Goal: Check status: Check status

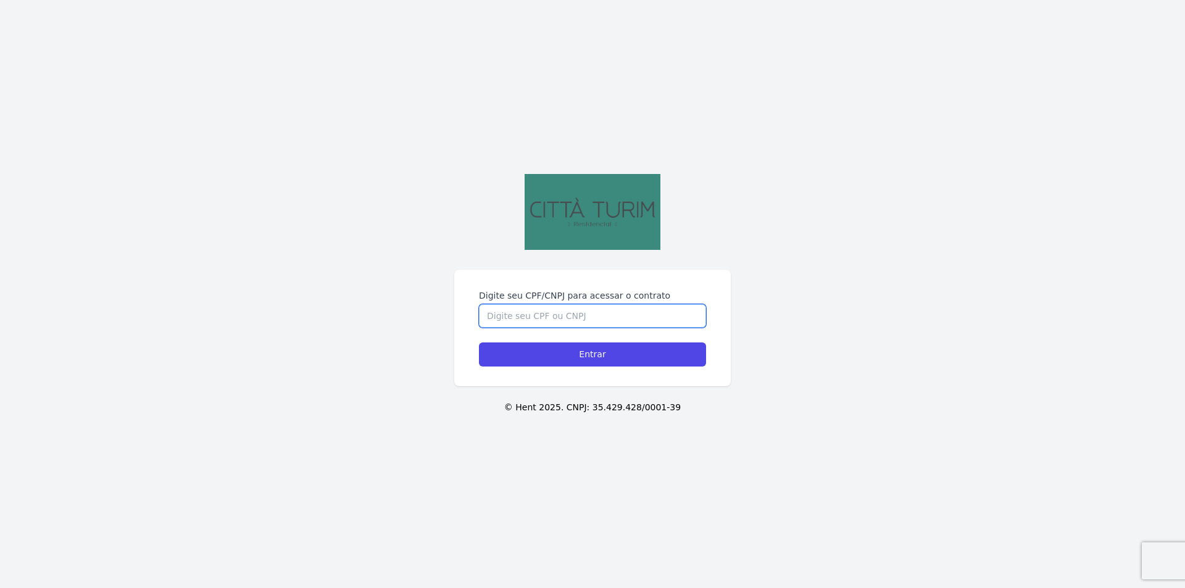
click at [570, 314] on input "Digite seu CPF/CNPJ para acessar o contrato" at bounding box center [592, 315] width 227 height 23
type input "04457794031"
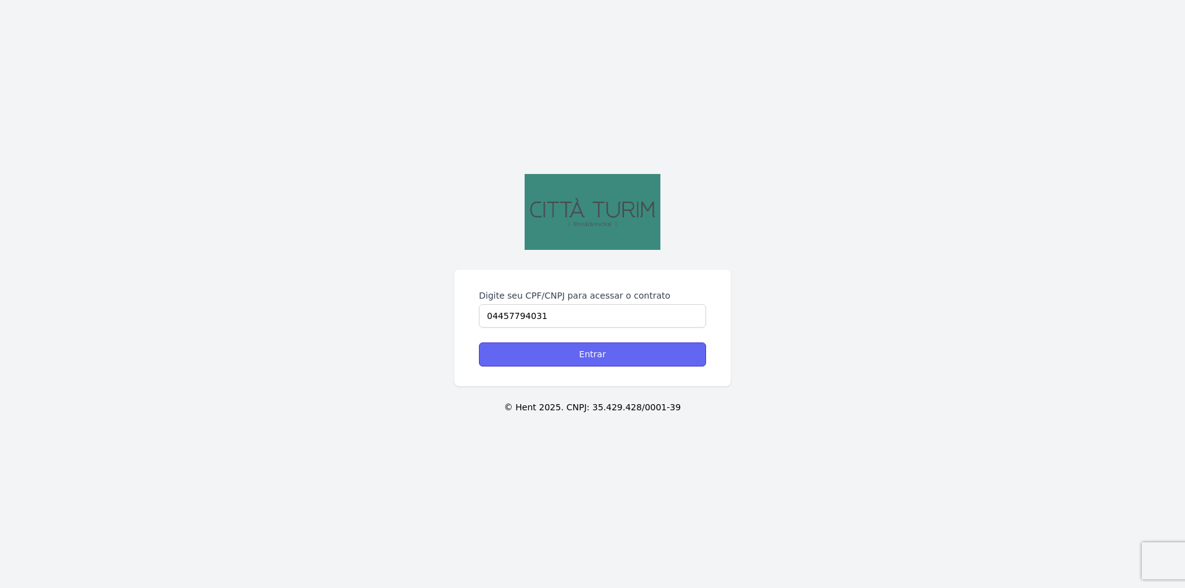
click at [622, 363] on input "Entrar" at bounding box center [592, 354] width 227 height 24
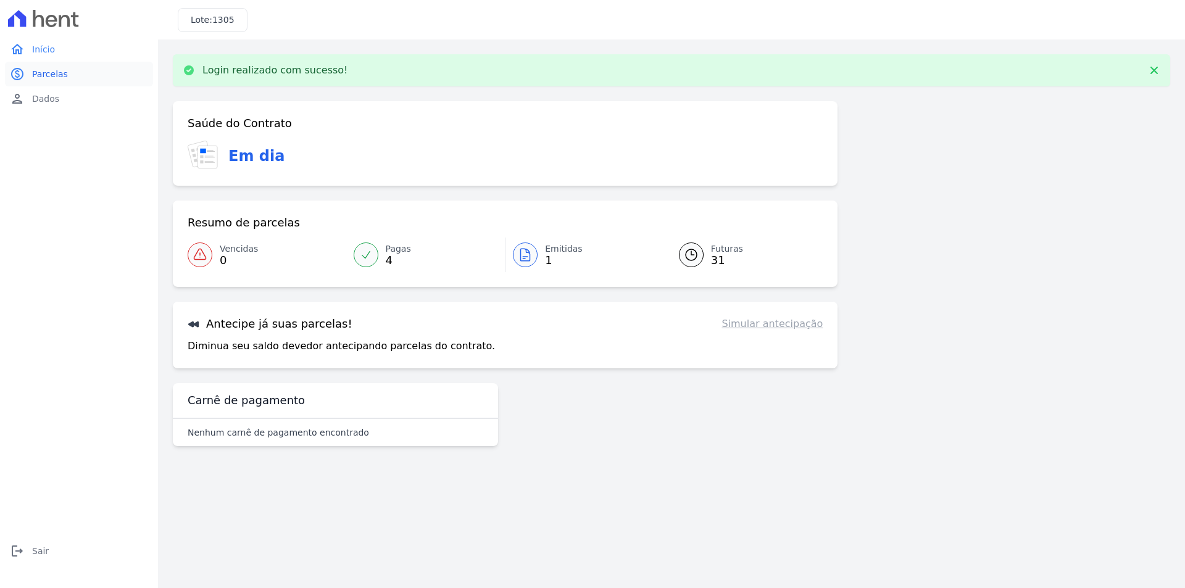
click at [55, 74] on span "Parcelas" at bounding box center [50, 74] width 36 height 12
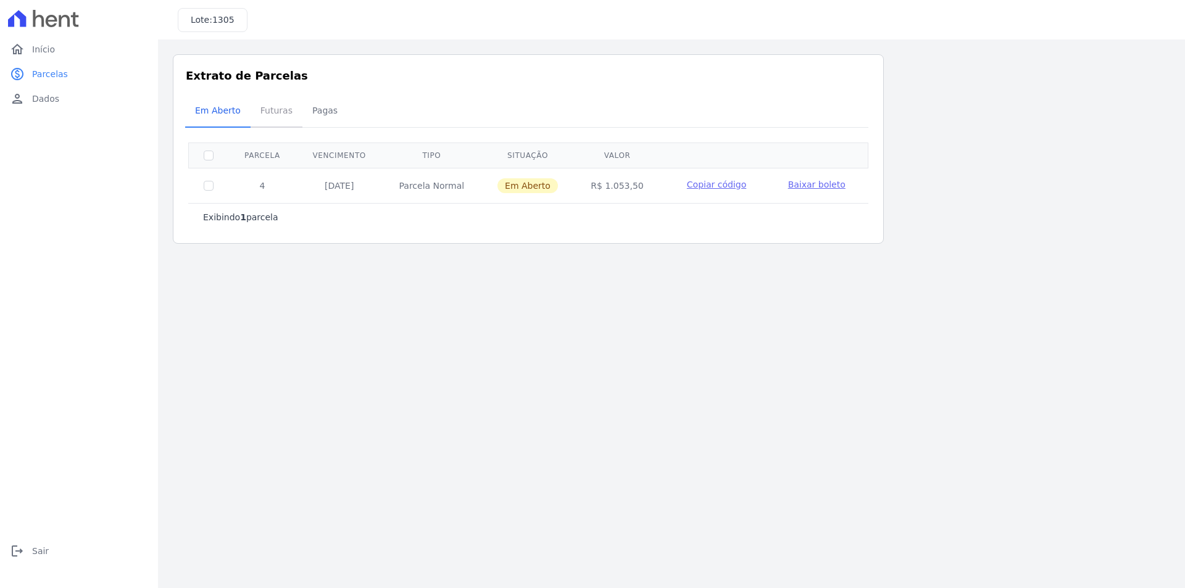
click at [276, 110] on span "Futuras" at bounding box center [276, 110] width 47 height 25
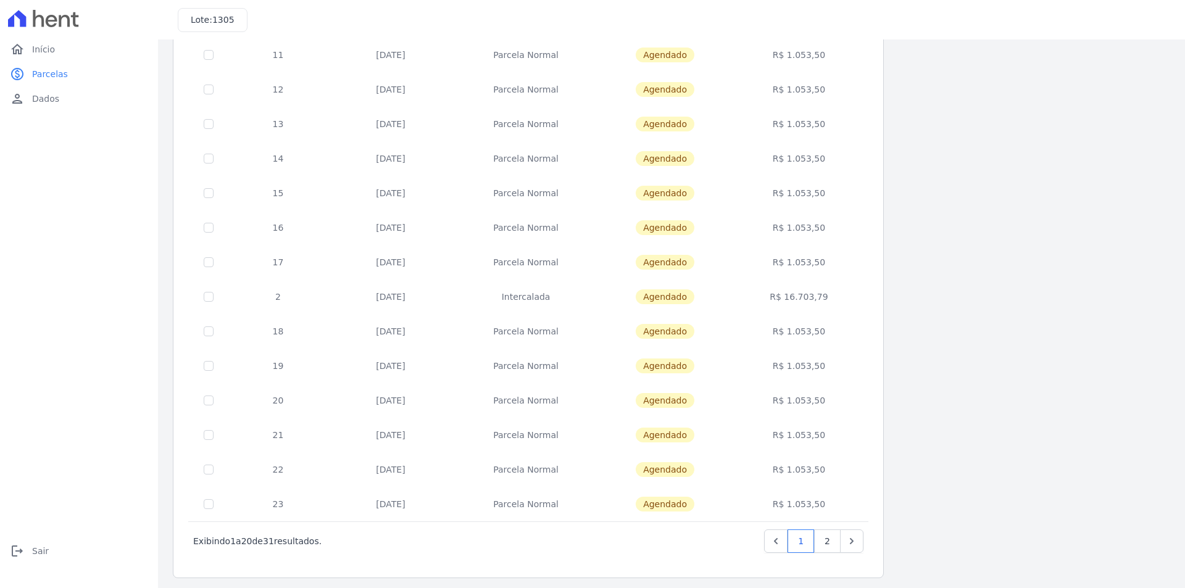
scroll to position [343, 0]
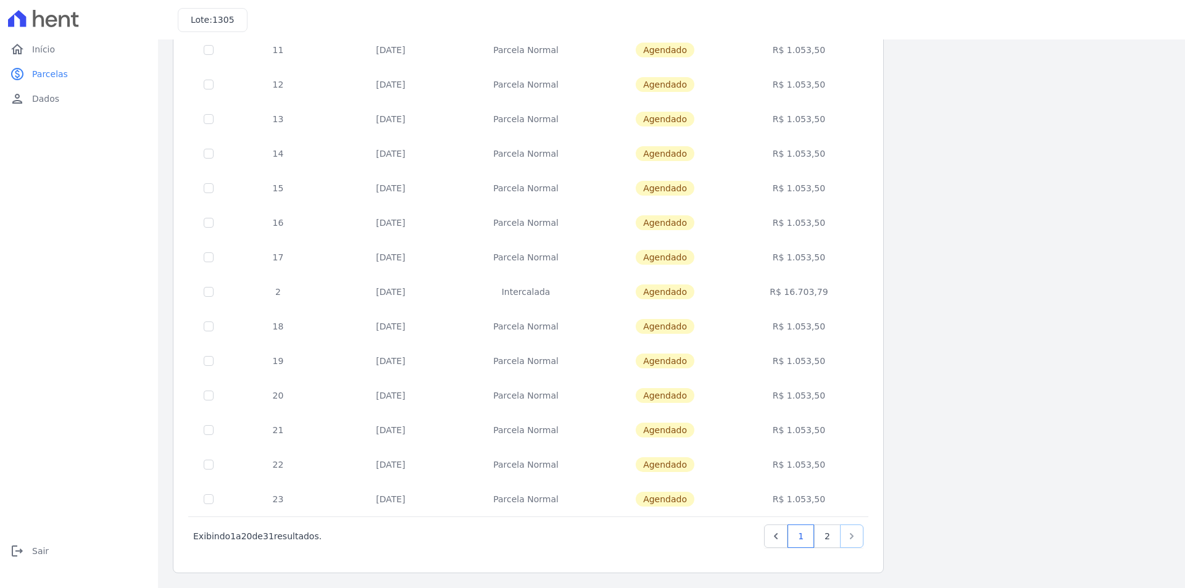
click at [840, 538] on link "Next" at bounding box center [851, 535] width 23 height 23
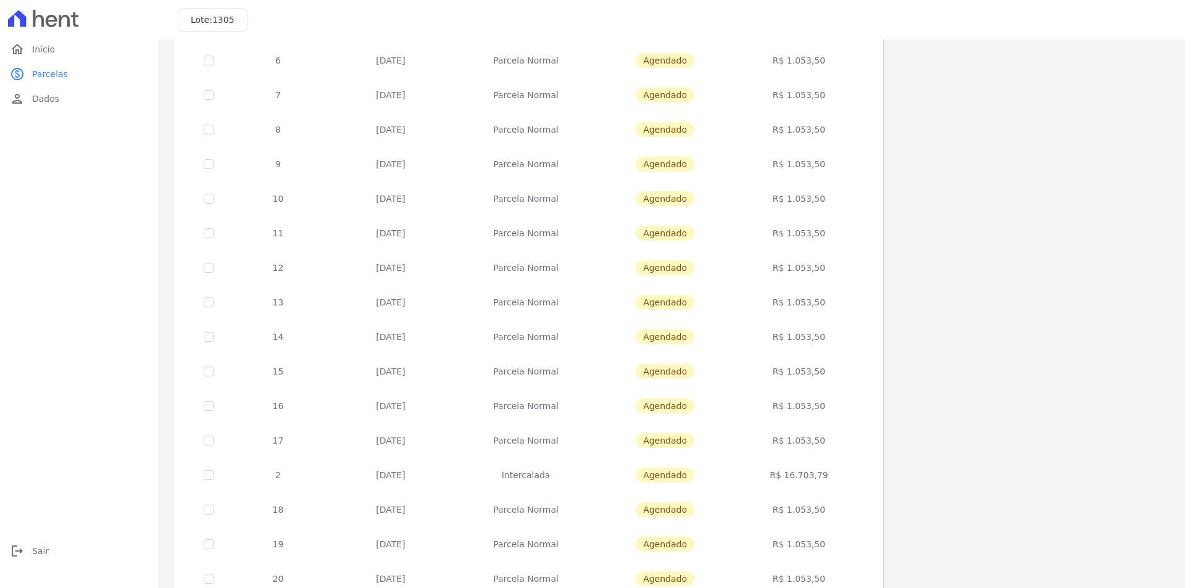
scroll to position [185, 0]
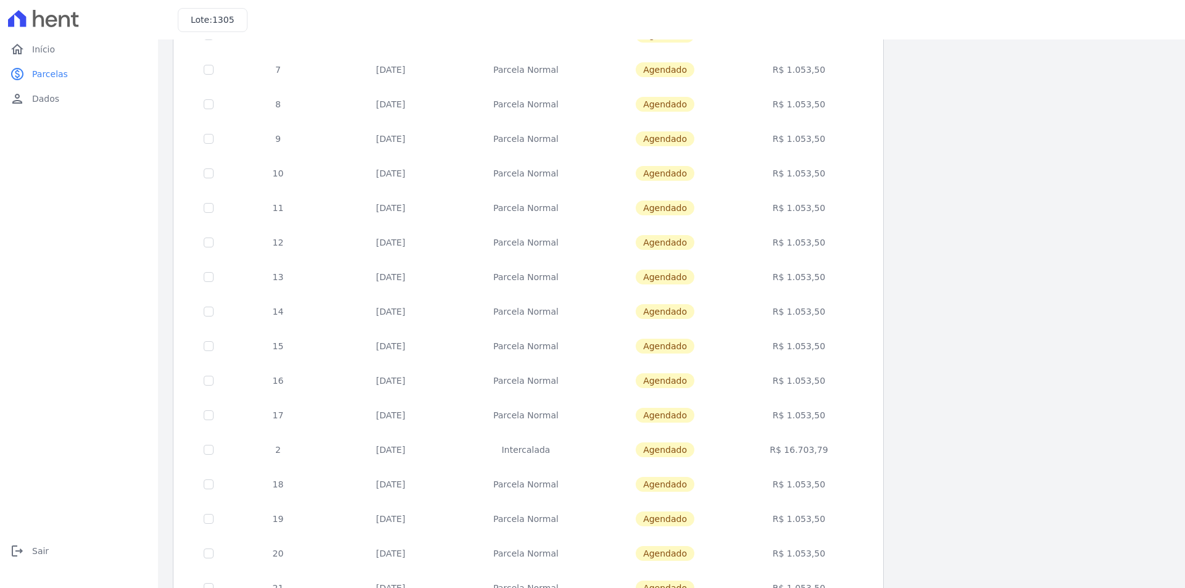
drag, startPoint x: 801, startPoint y: 444, endPoint x: 830, endPoint y: 449, distance: 29.3
click at [830, 449] on td "R$ 16.703,79" at bounding box center [798, 450] width 133 height 35
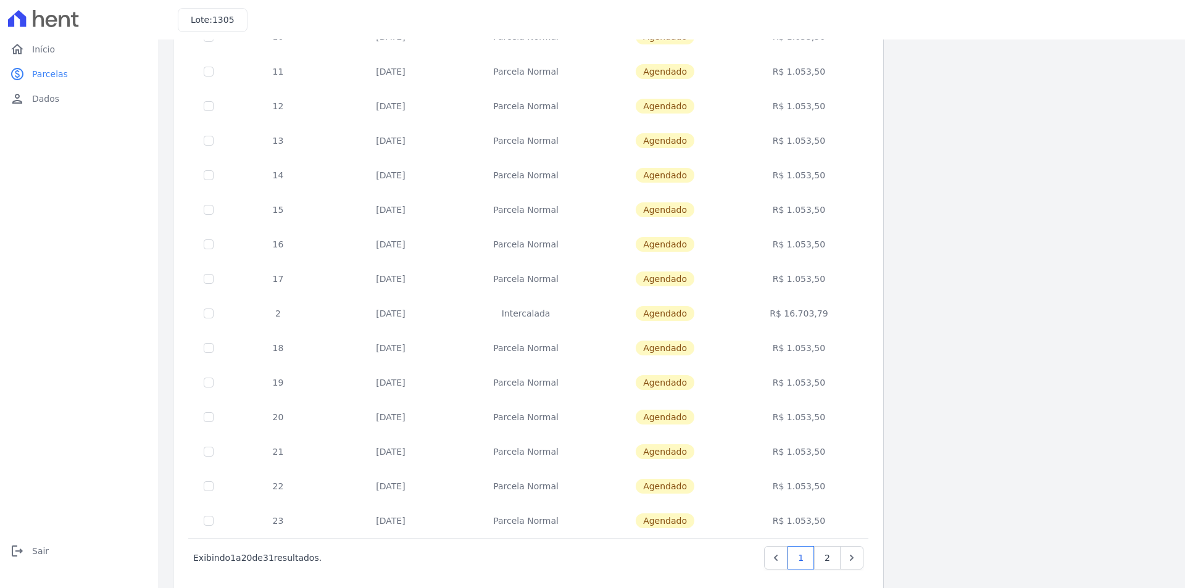
scroll to position [343, 0]
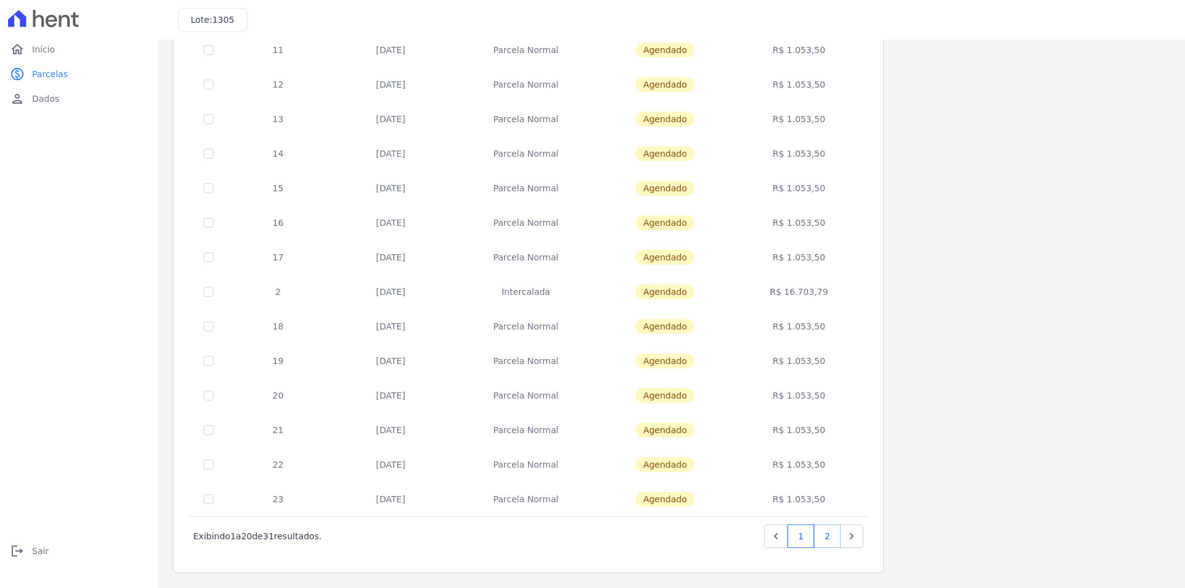
click at [830, 536] on link "2" at bounding box center [827, 535] width 27 height 23
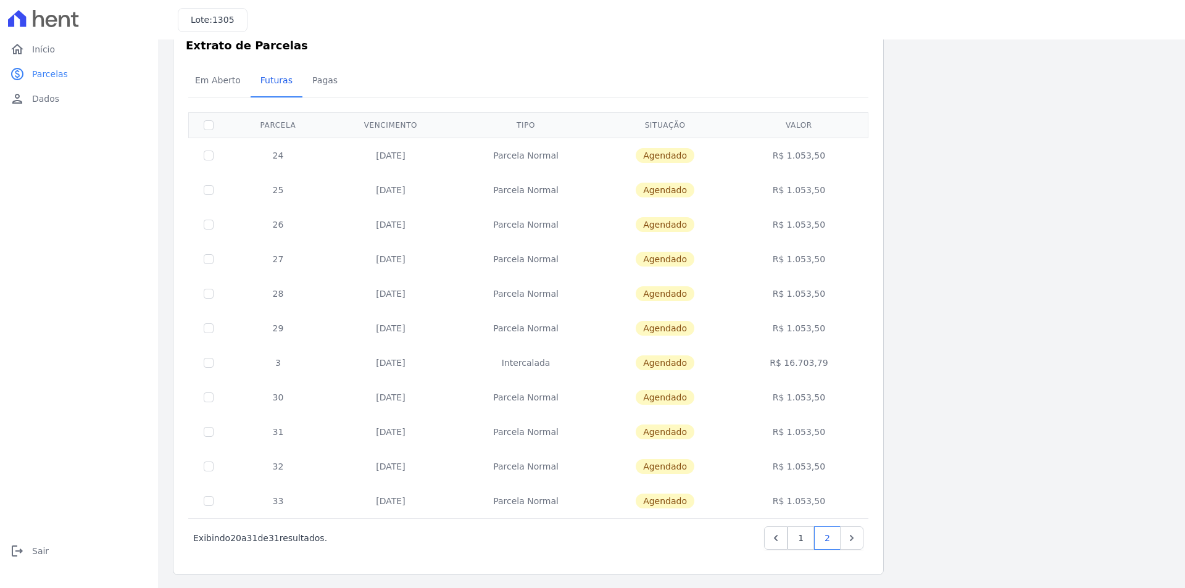
scroll to position [32, 0]
drag, startPoint x: 376, startPoint y: 429, endPoint x: 451, endPoint y: 505, distance: 106.0
click at [451, 505] on tbody "24 [DATE] [GEOGRAPHIC_DATA] [GEOGRAPHIC_DATA] R$ 1.053,50 25 [DATE] [GEOGRAPHIC…" at bounding box center [528, 326] width 679 height 381
click at [462, 499] on td "Parcela Normal" at bounding box center [526, 499] width 144 height 35
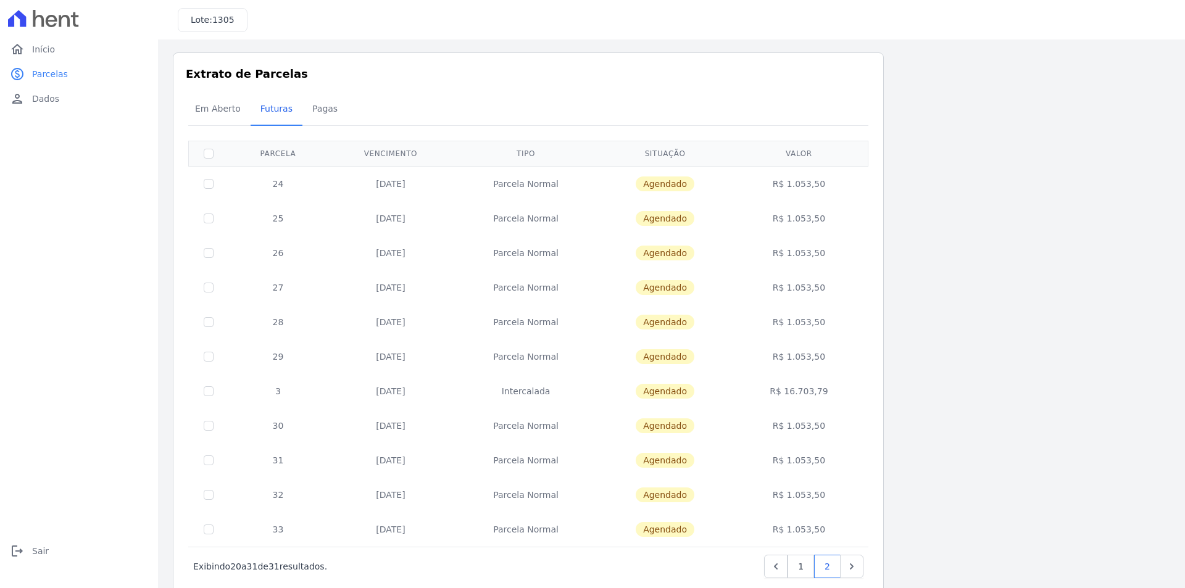
scroll to position [0, 0]
